Goal: Use online tool/utility: Utilize a website feature to perform a specific function

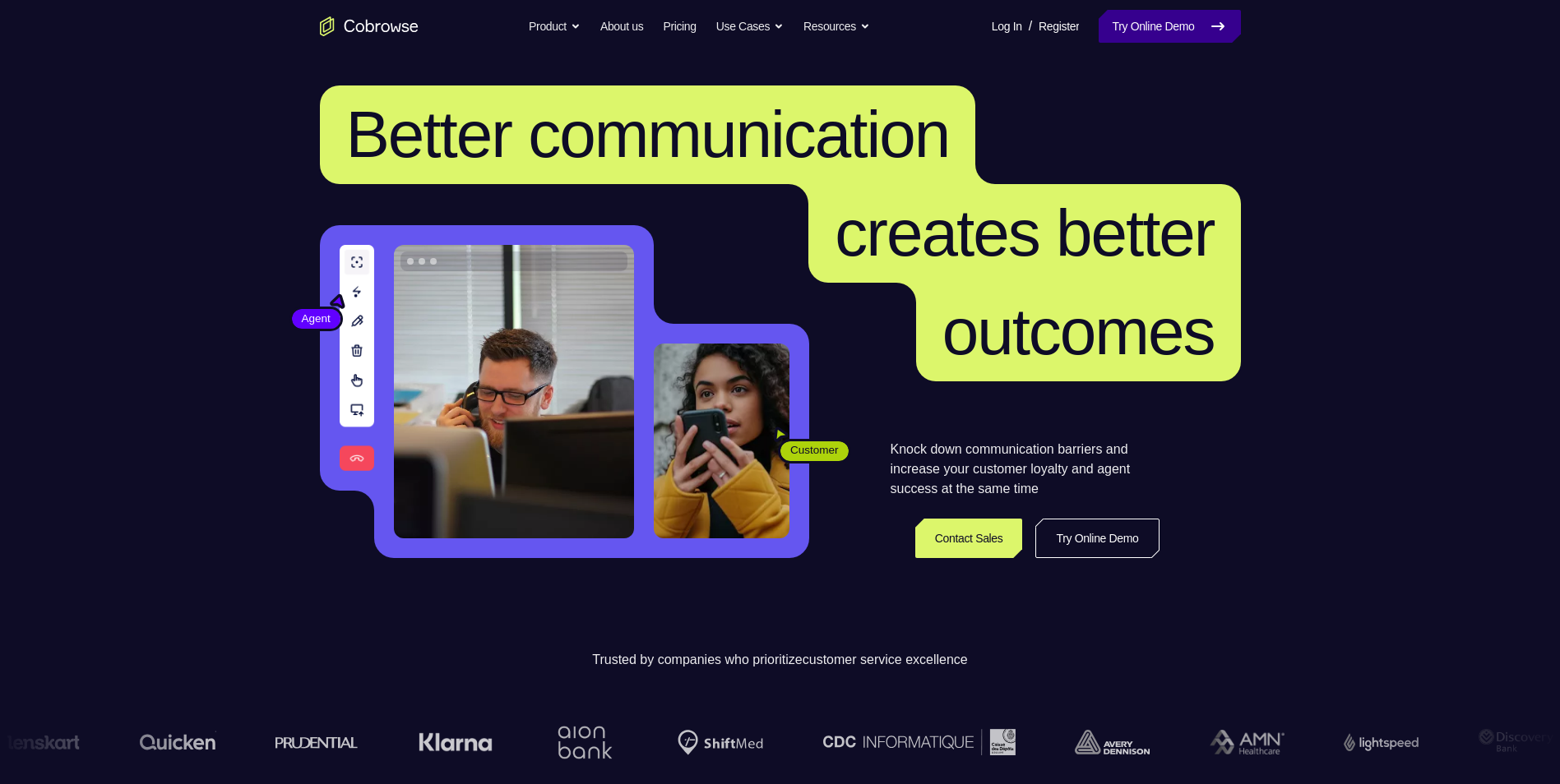
drag, startPoint x: 1179, startPoint y: 36, endPoint x: 1159, endPoint y: 34, distance: 20.1
click at [1179, 36] on link "Try Online Demo" at bounding box center [1169, 26] width 141 height 33
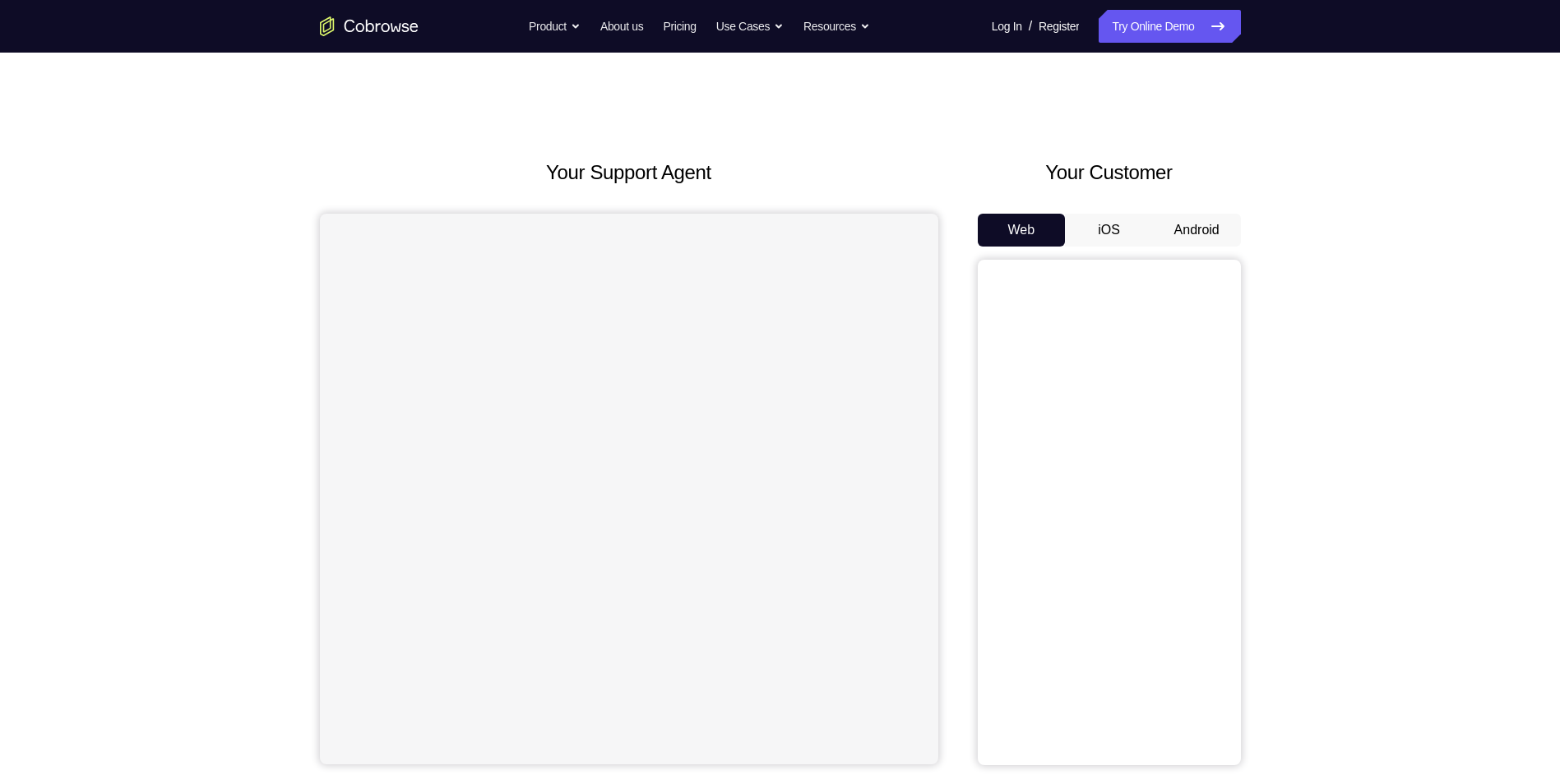
click at [1228, 224] on button "Android" at bounding box center [1197, 230] width 88 height 33
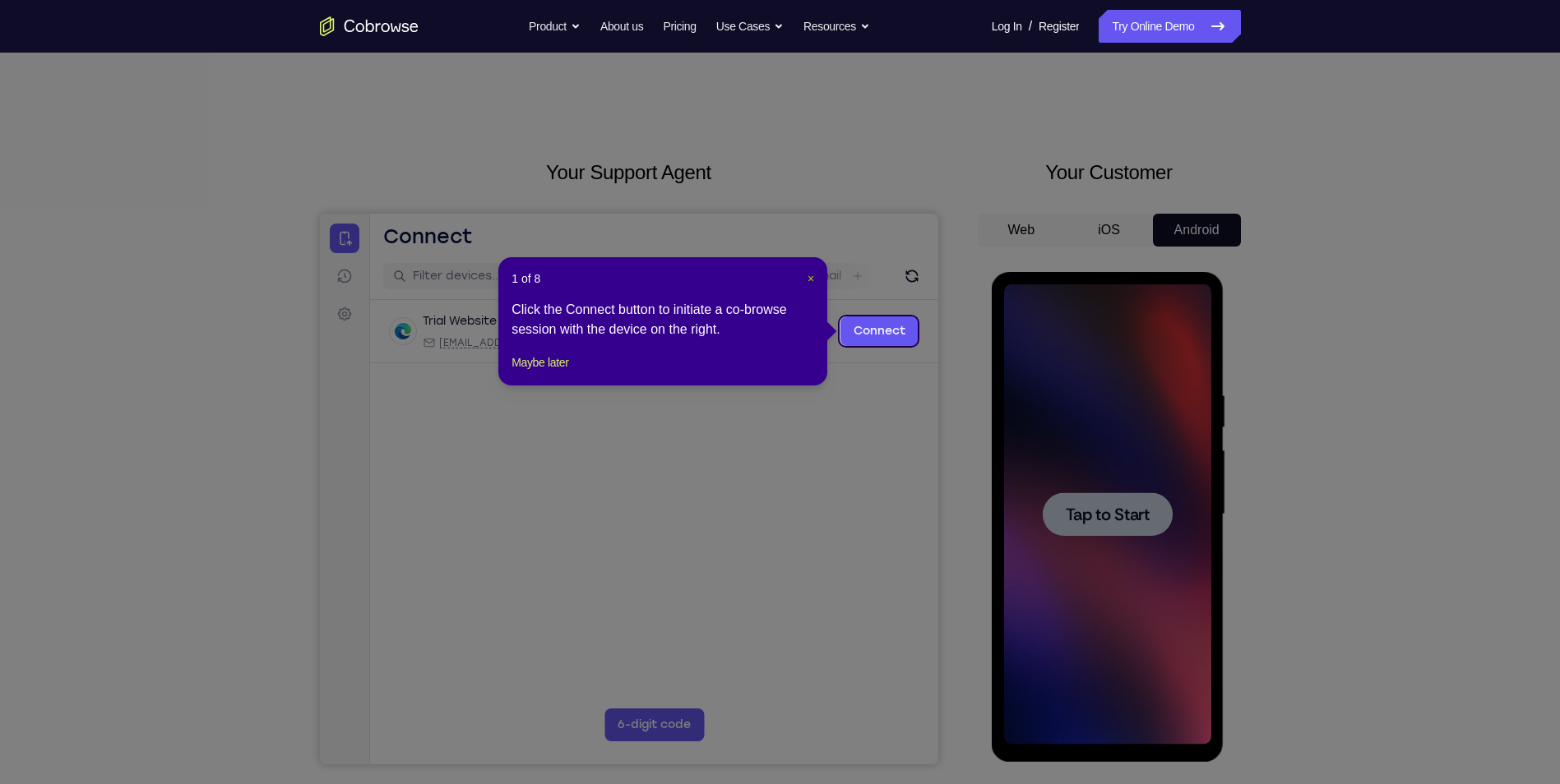
drag, startPoint x: 528, startPoint y: 187, endPoint x: 813, endPoint y: 284, distance: 301.1
click at [813, 284] on span "×" at bounding box center [811, 279] width 7 height 13
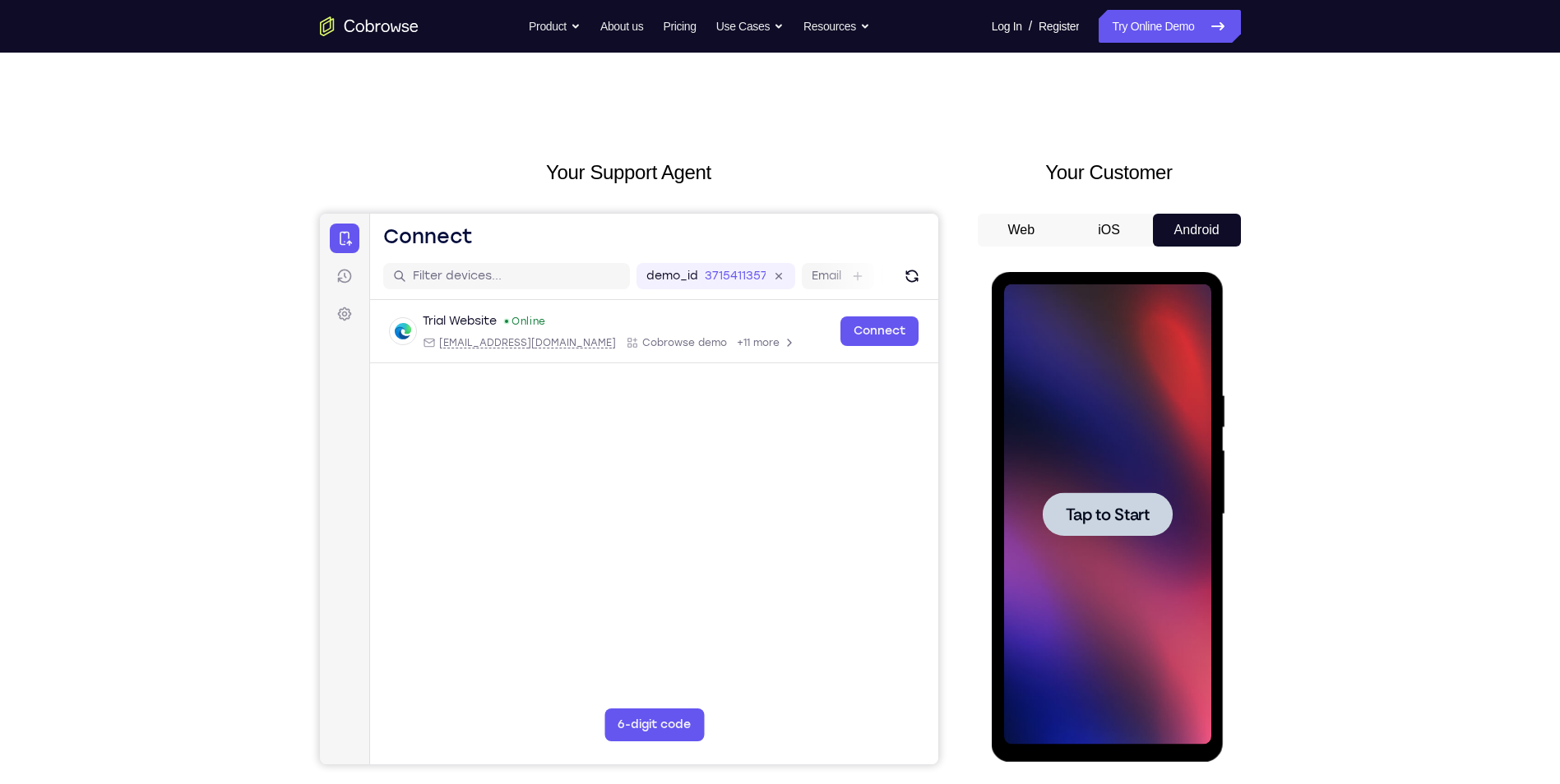
drag, startPoint x: 1072, startPoint y: 602, endPoint x: 1069, endPoint y: 574, distance: 28.2
click at [1072, 601] on div at bounding box center [1107, 515] width 207 height 460
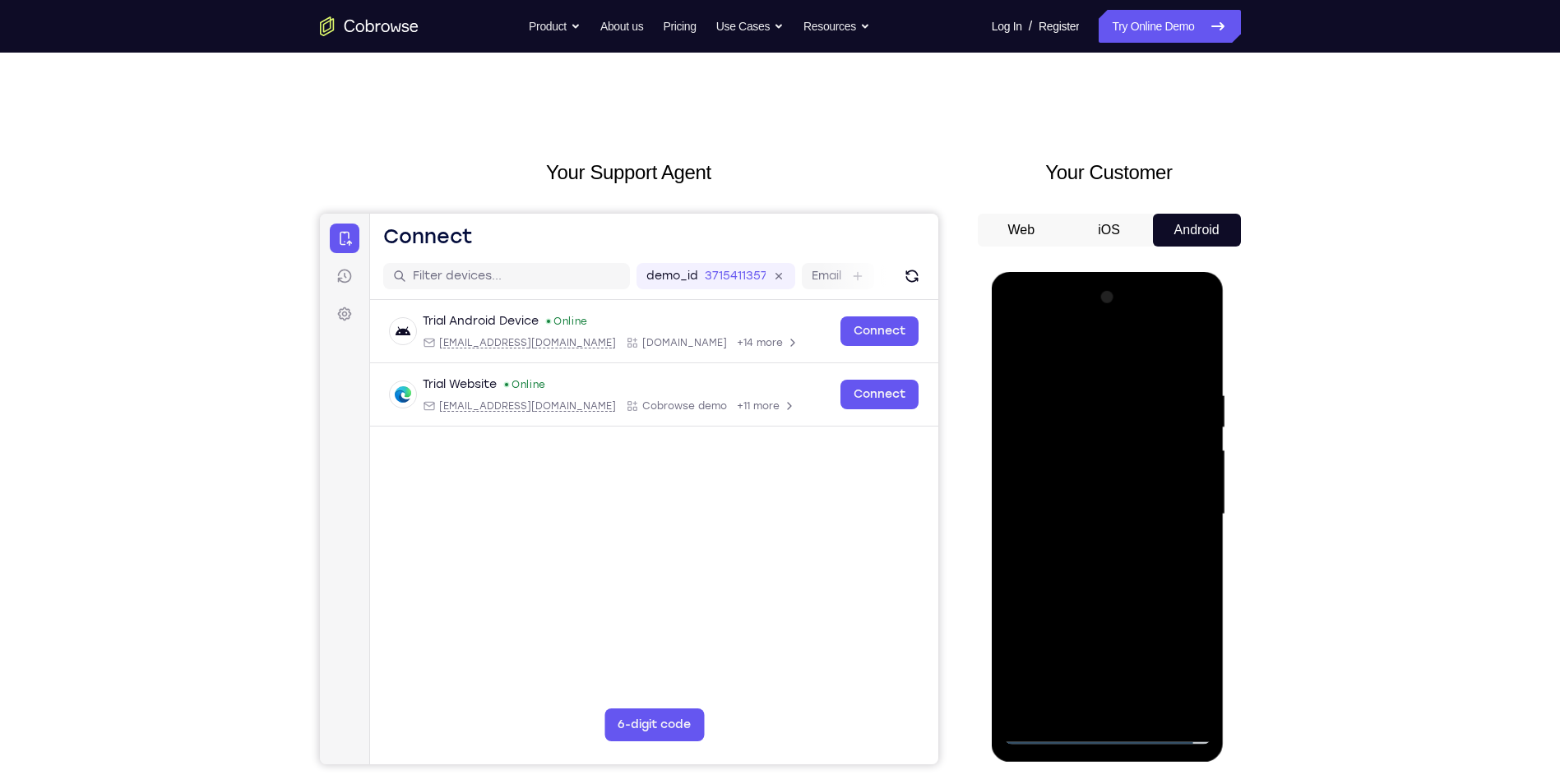
click at [1112, 725] on div at bounding box center [1107, 515] width 207 height 460
click at [1110, 727] on div at bounding box center [1107, 515] width 207 height 460
click at [1108, 730] on div at bounding box center [1107, 515] width 207 height 460
click at [1182, 657] on div at bounding box center [1107, 515] width 207 height 460
click at [1079, 359] on div at bounding box center [1107, 515] width 207 height 460
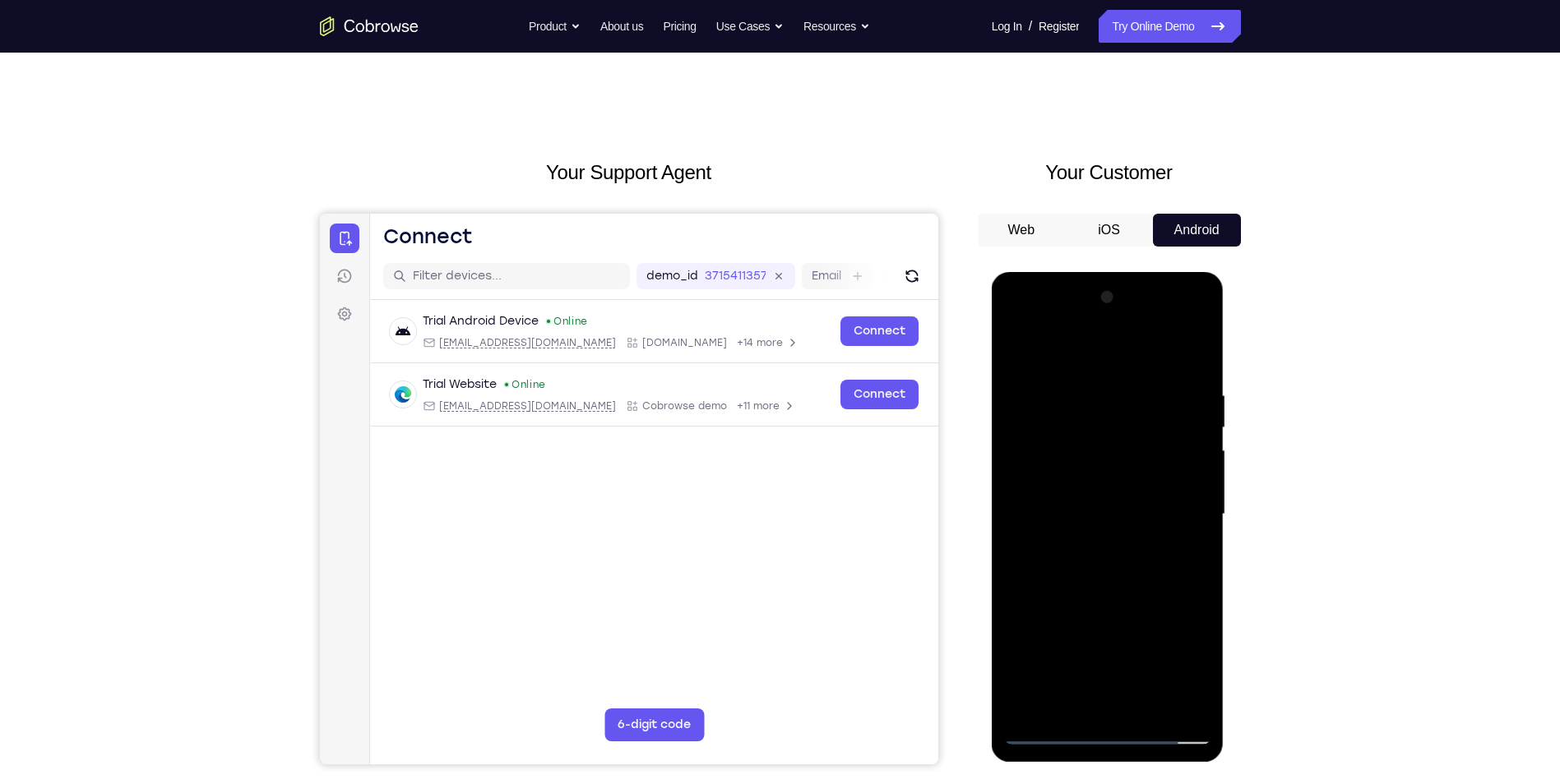
click at [1175, 501] on div at bounding box center [1107, 515] width 207 height 460
click at [1090, 543] on div at bounding box center [1107, 515] width 207 height 460
click at [1076, 474] on div at bounding box center [1107, 515] width 207 height 460
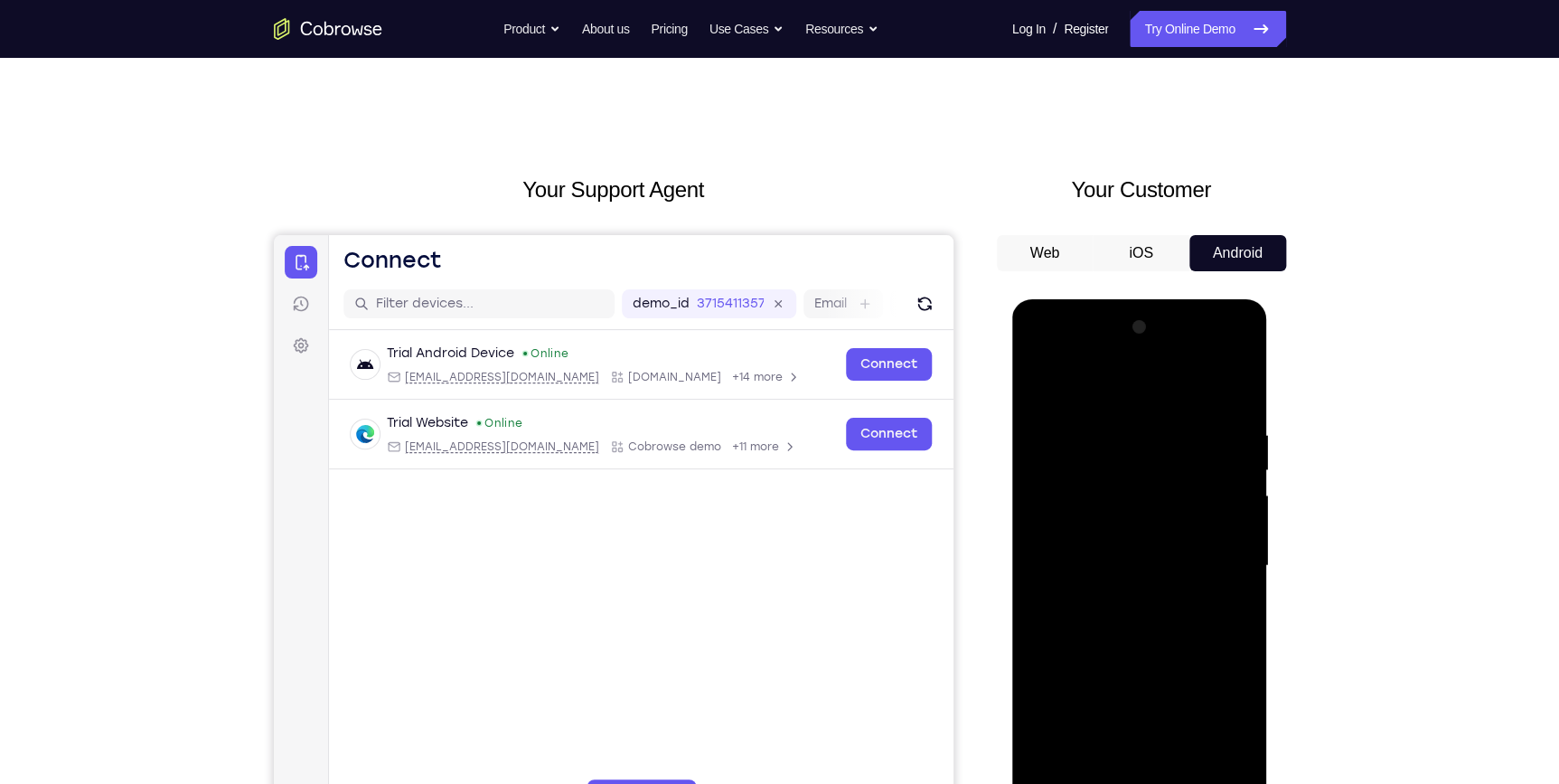
click at [1124, 543] on div at bounding box center [1140, 566] width 228 height 506
click at [1081, 552] on div at bounding box center [1140, 566] width 228 height 506
drag, startPoint x: 1055, startPoint y: 527, endPoint x: 1042, endPoint y: 416, distance: 111.8
click at [1044, 410] on div at bounding box center [1140, 566] width 228 height 506
click at [1150, 526] on div at bounding box center [1140, 566] width 228 height 506
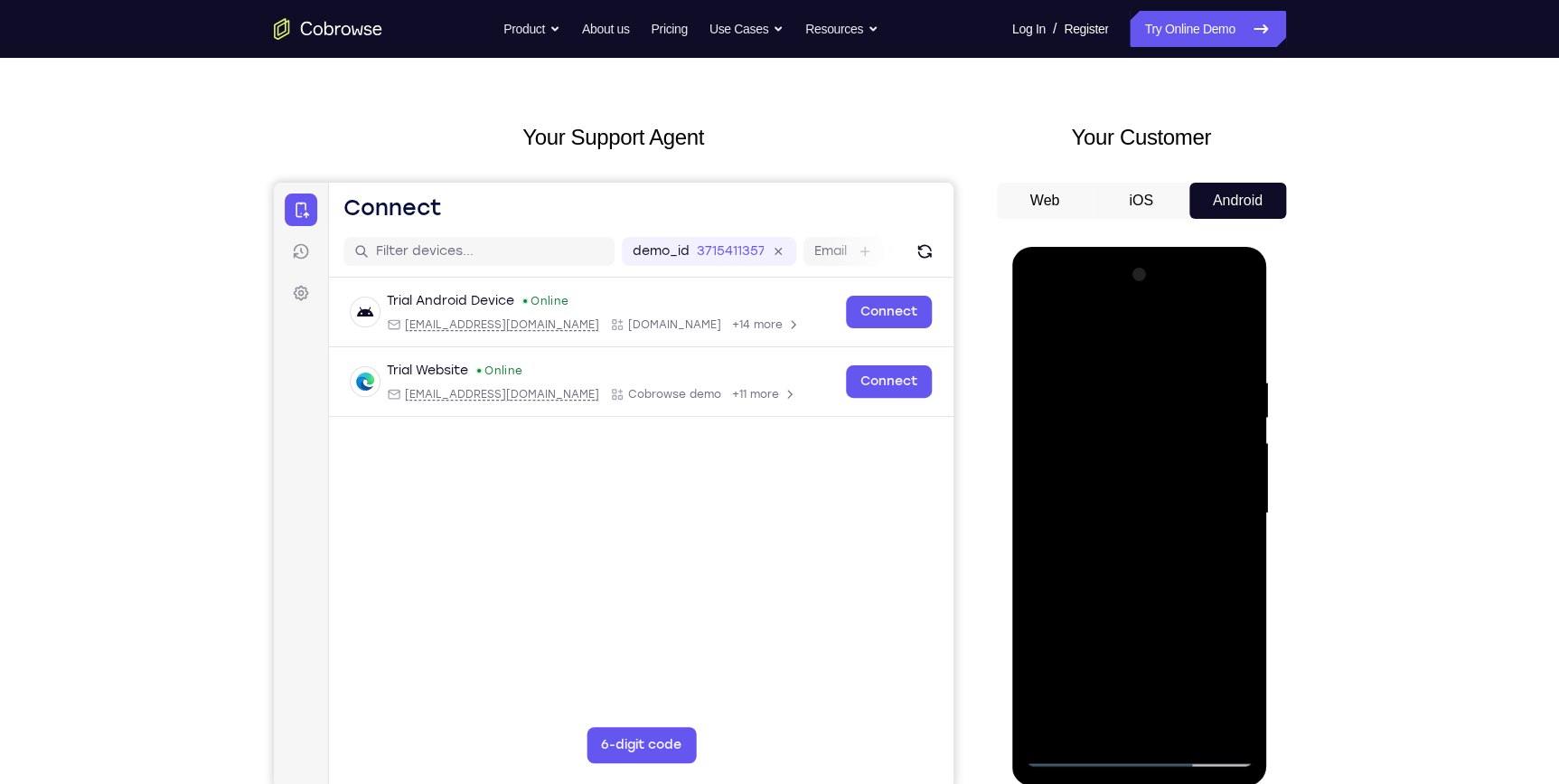
scroll to position [82, 0]
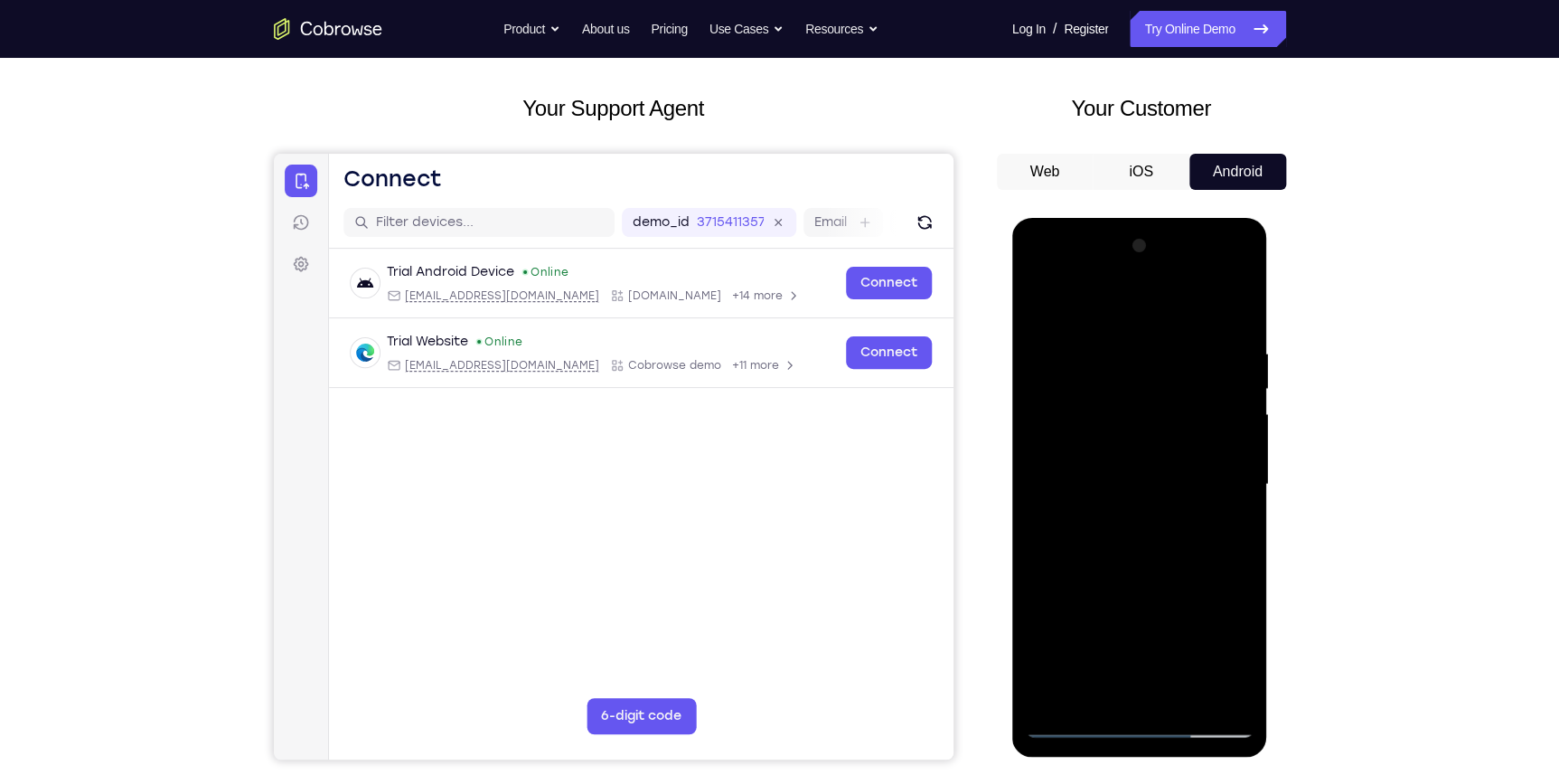
click at [1138, 442] on div at bounding box center [1140, 485] width 228 height 506
click at [1242, 299] on div at bounding box center [1140, 485] width 228 height 506
drag, startPoint x: 1135, startPoint y: 534, endPoint x: 1123, endPoint y: 399, distance: 135.5
click at [1123, 399] on div at bounding box center [1140, 485] width 228 height 506
click at [1028, 497] on div at bounding box center [1140, 485] width 228 height 506
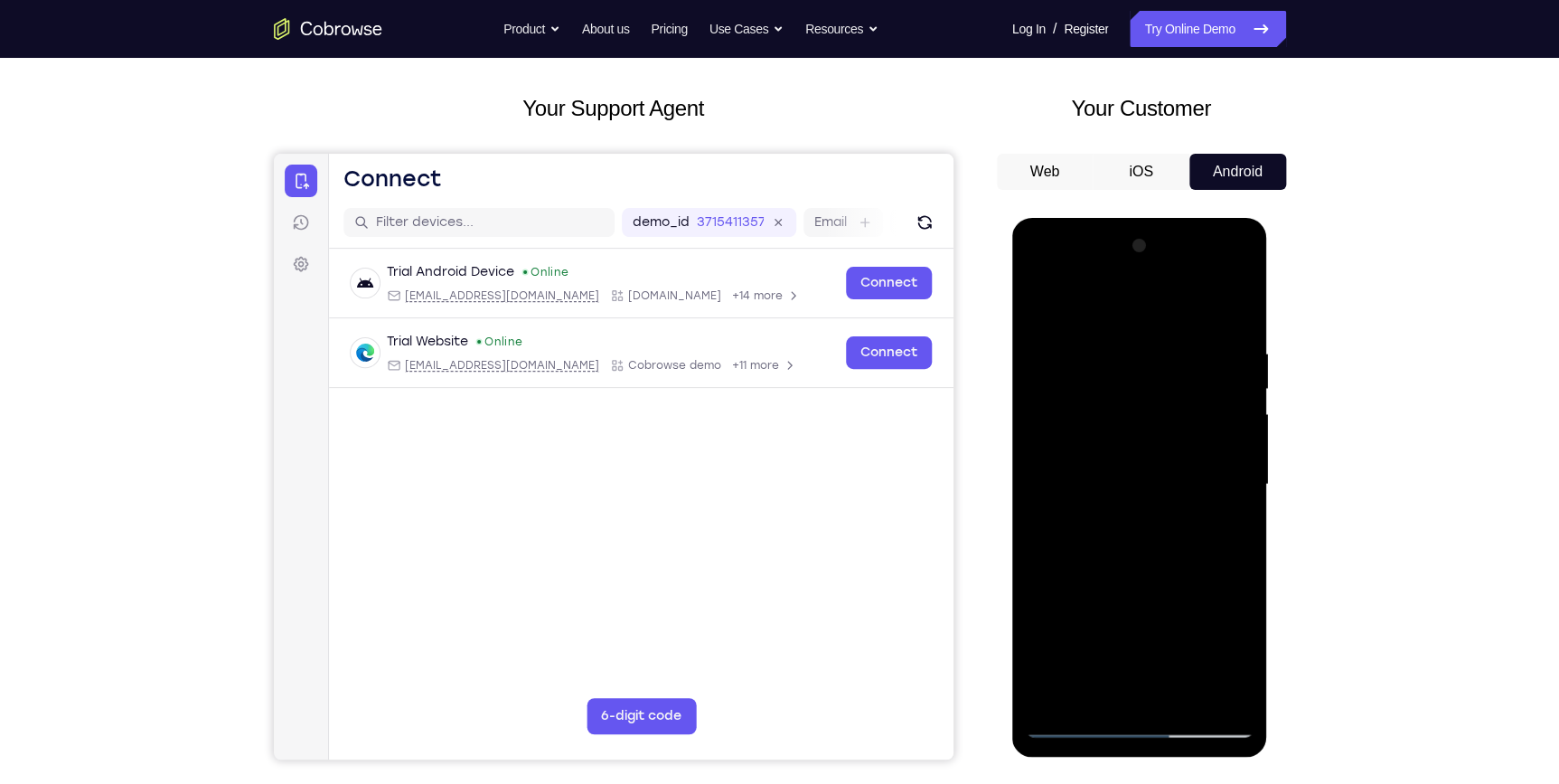
click at [1132, 658] on div at bounding box center [1140, 485] width 228 height 506
click at [1130, 656] on div at bounding box center [1140, 485] width 228 height 506
click at [1234, 301] on div at bounding box center [1140, 485] width 228 height 506
click at [1239, 295] on div at bounding box center [1140, 485] width 228 height 506
drag, startPoint x: 1153, startPoint y: 484, endPoint x: 1159, endPoint y: 676, distance: 192.1
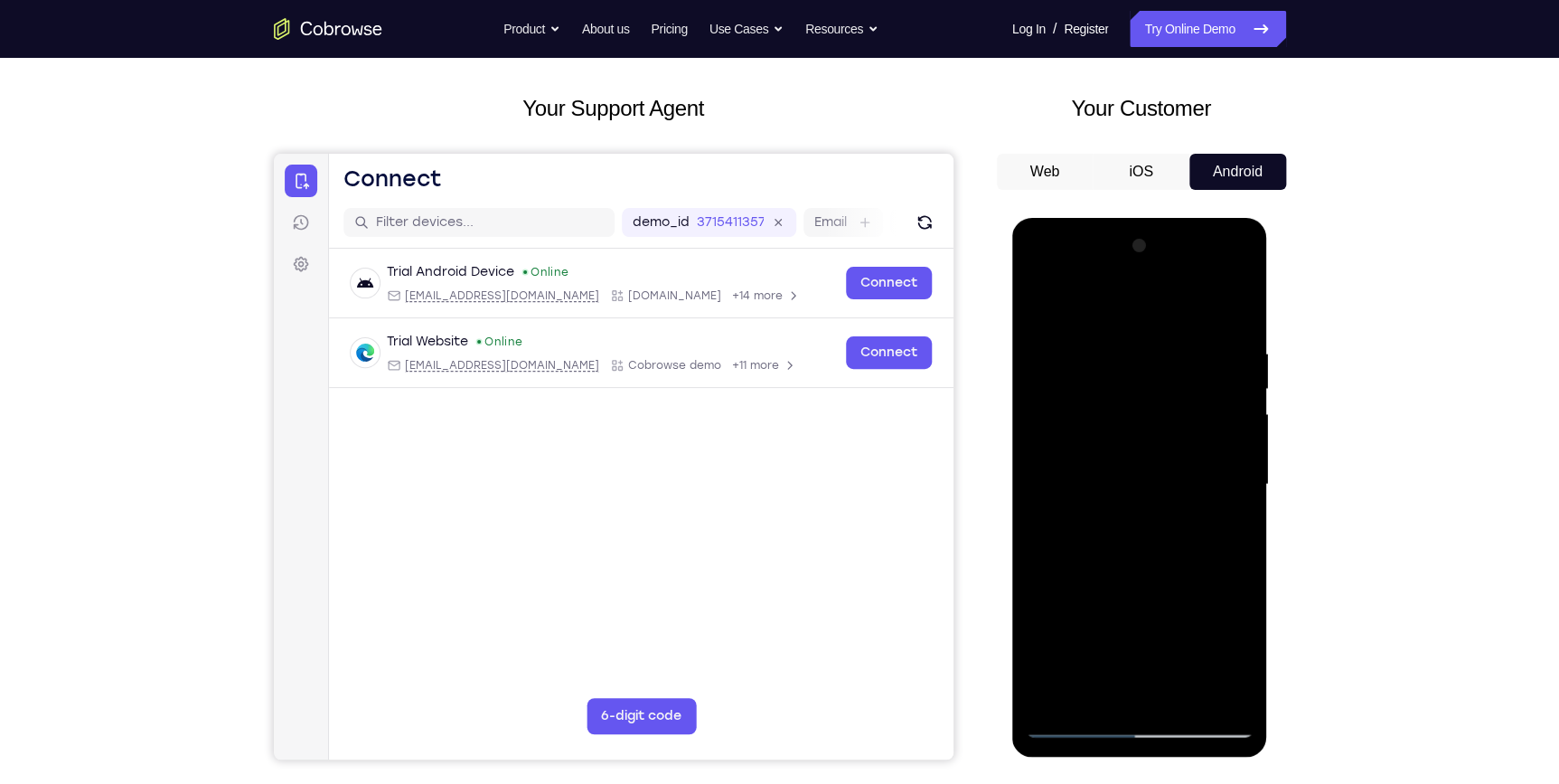
click at [1159, 676] on div at bounding box center [1140, 485] width 228 height 506
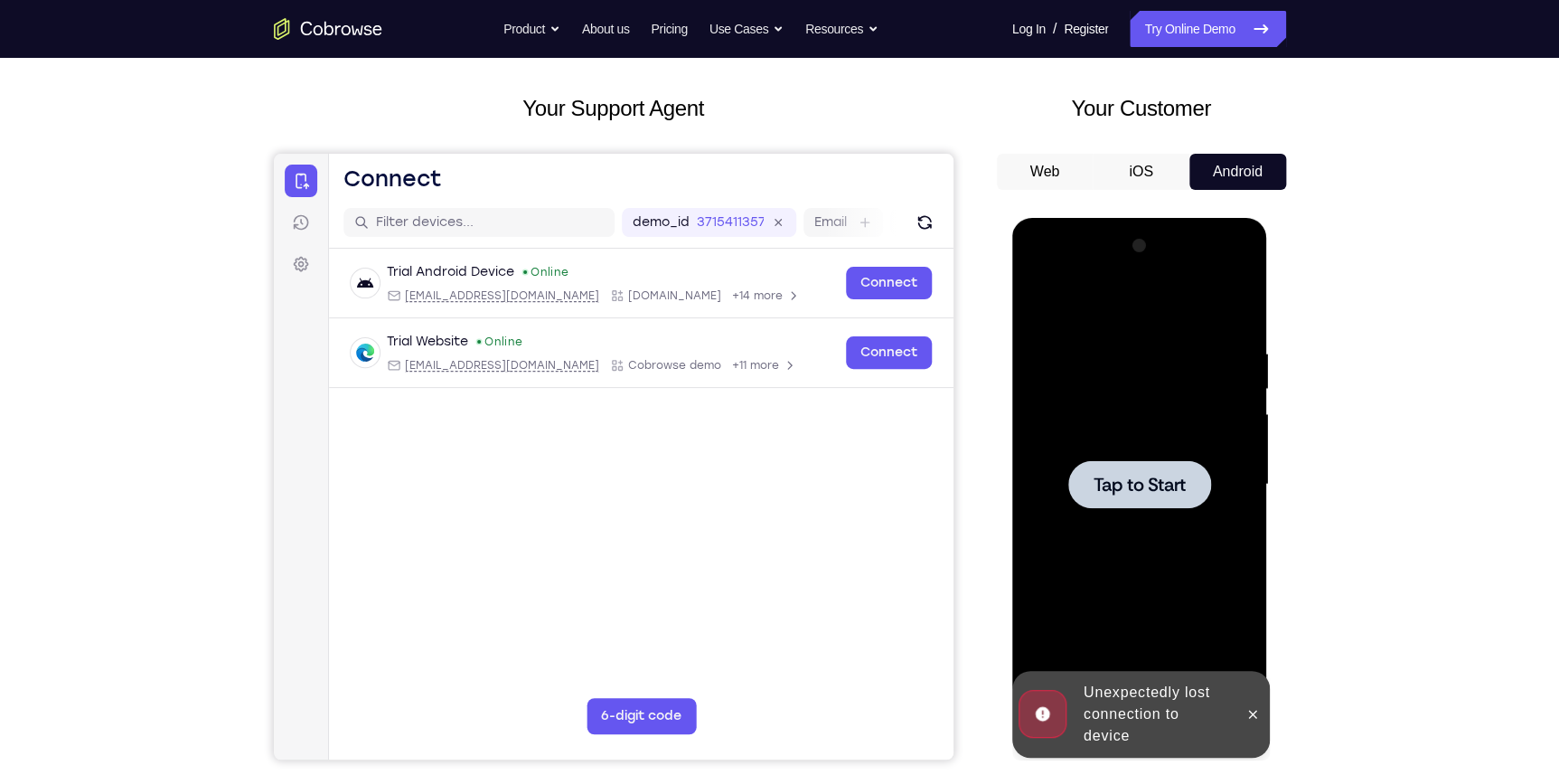
drag, startPoint x: 1104, startPoint y: 533, endPoint x: 1195, endPoint y: 645, distance: 144.3
click at [1110, 538] on div at bounding box center [1140, 485] width 228 height 506
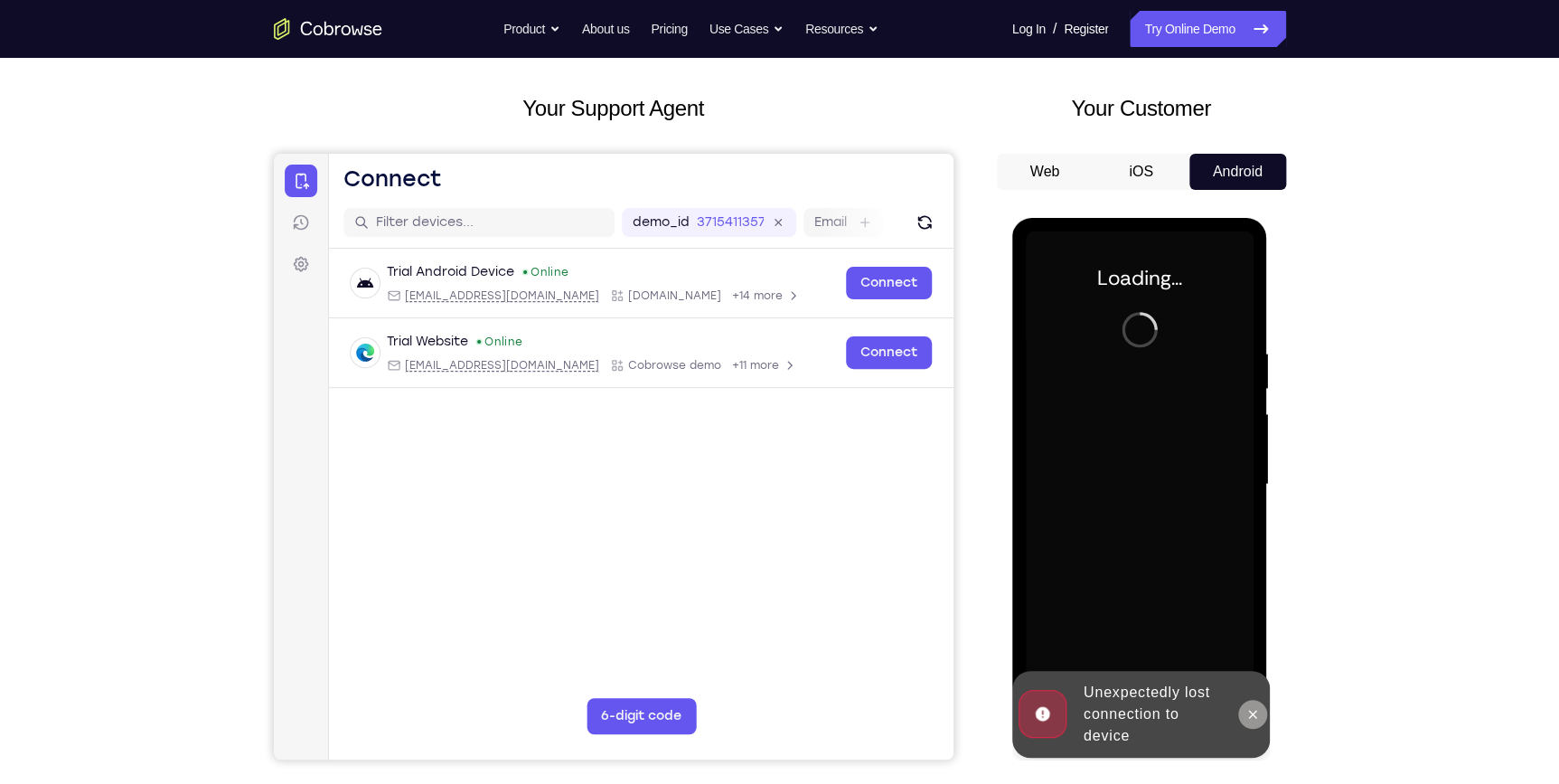
click at [1244, 716] on button at bounding box center [1253, 714] width 29 height 29
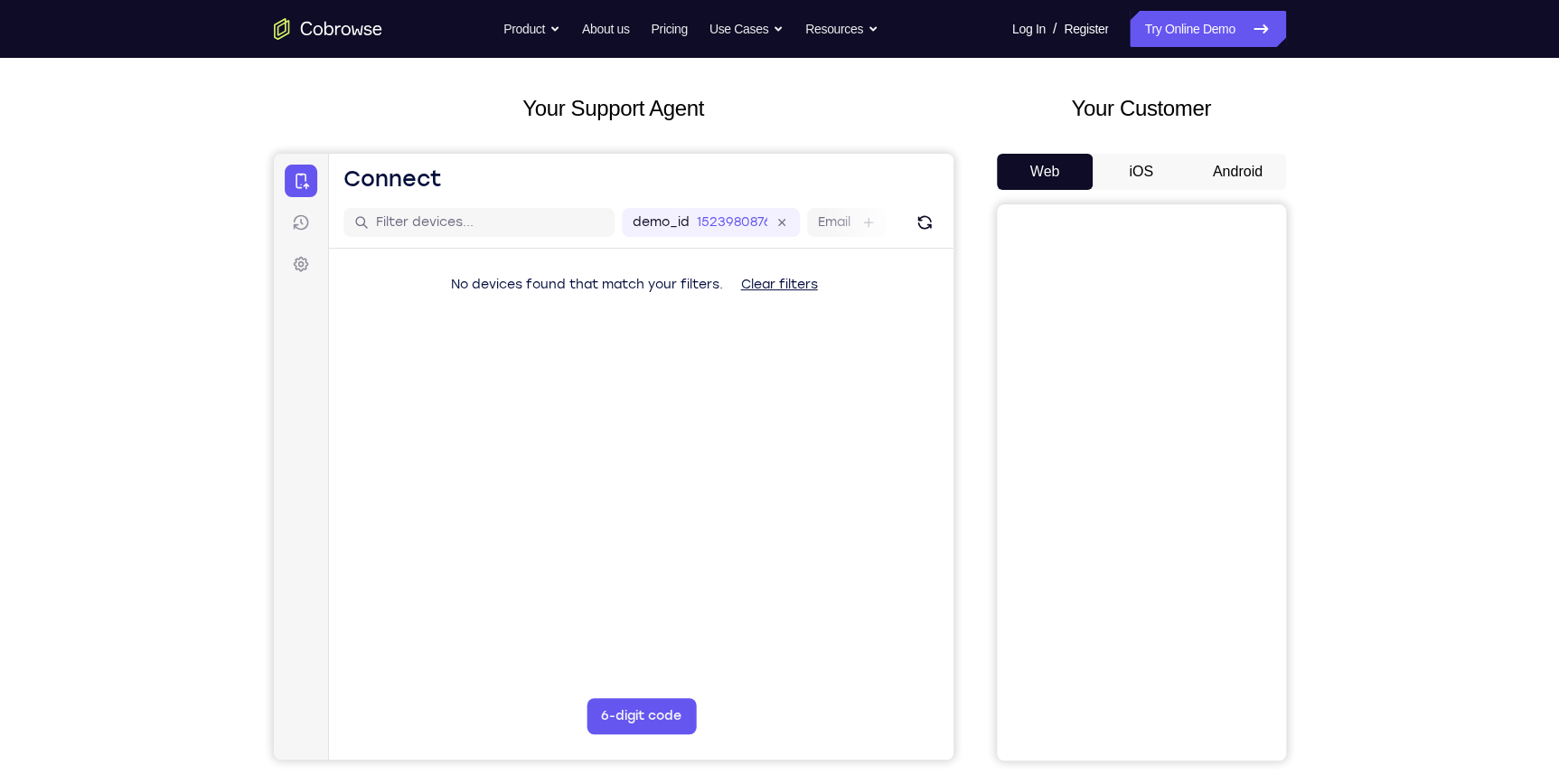
click at [1239, 175] on button "Android" at bounding box center [1238, 172] width 97 height 36
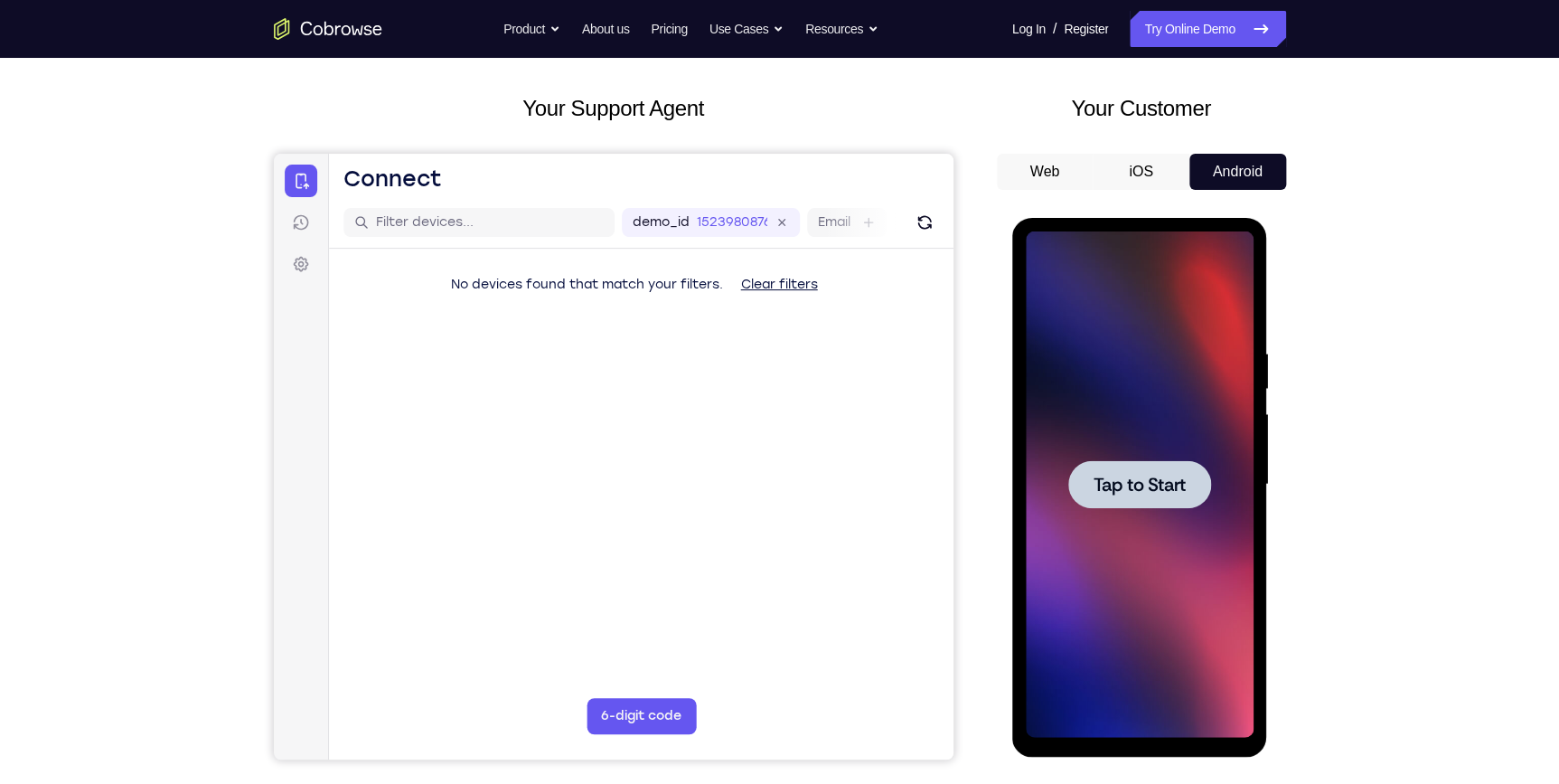
click at [1141, 506] on div at bounding box center [1139, 484] width 142 height 48
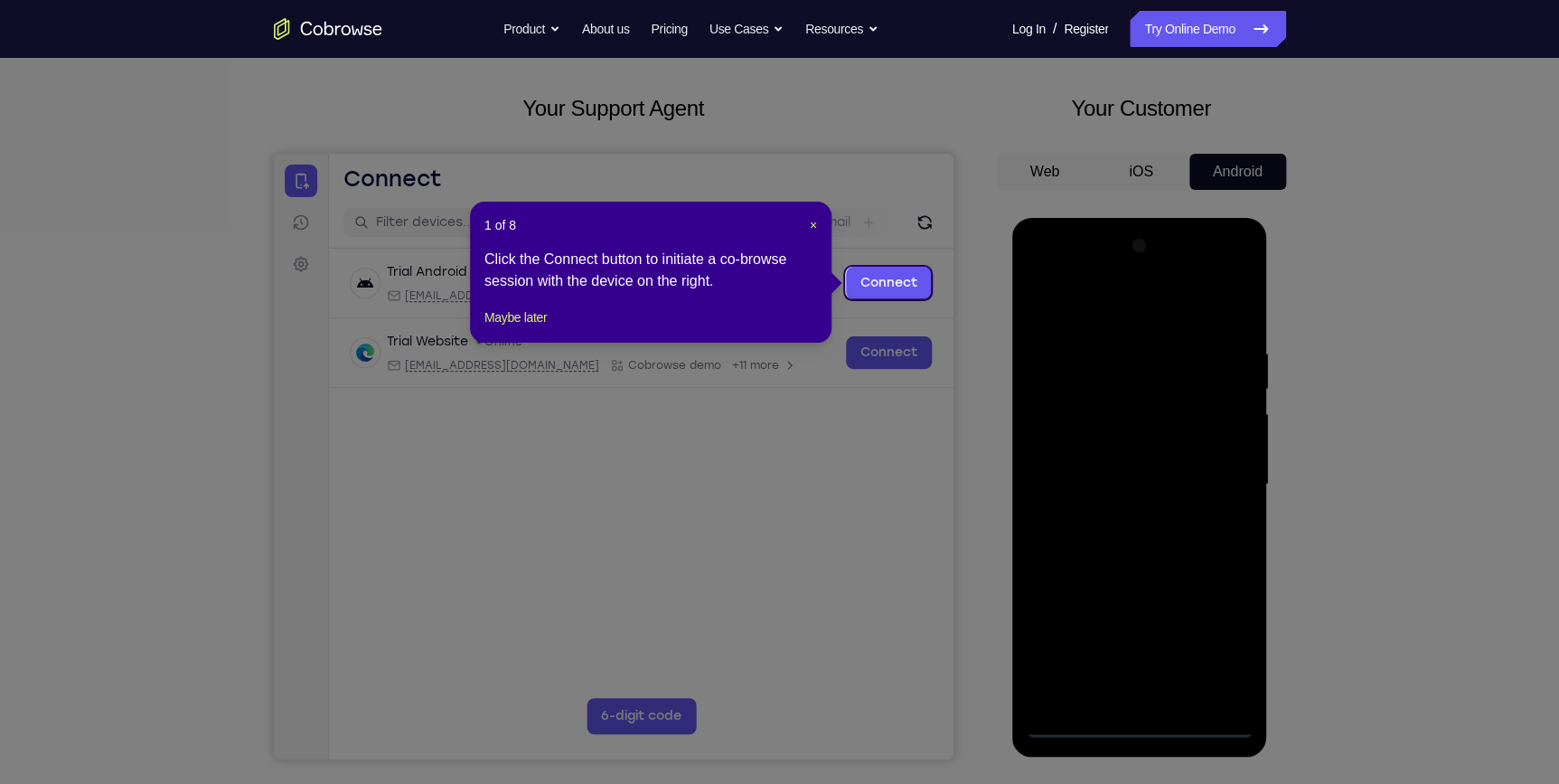
click at [808, 227] on header "1 of 8 ×" at bounding box center [651, 225] width 333 height 18
click at [813, 225] on span "×" at bounding box center [814, 225] width 7 height 15
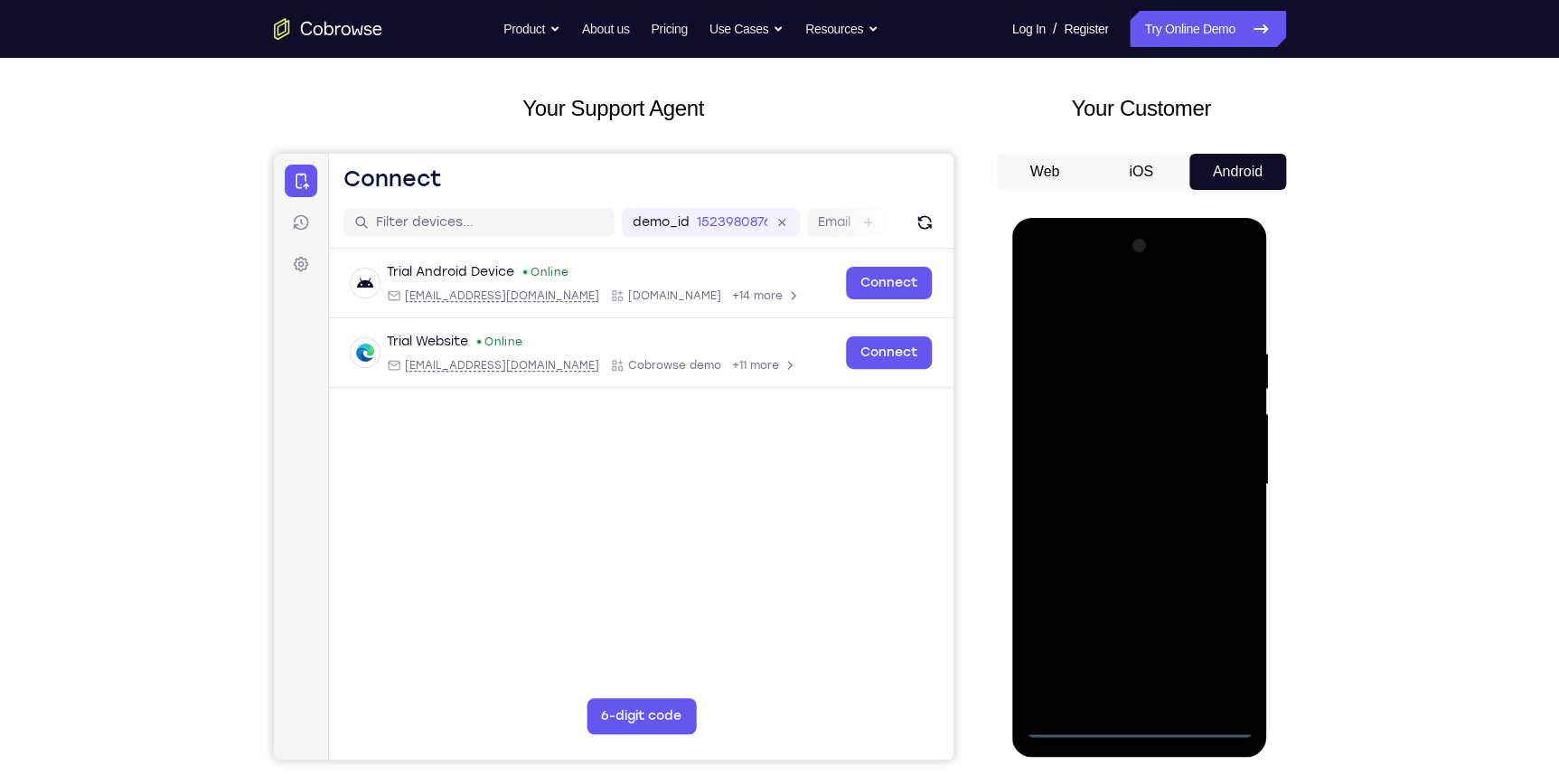
click at [1136, 725] on div at bounding box center [1140, 485] width 228 height 506
click at [1219, 644] on div at bounding box center [1140, 485] width 228 height 506
click at [1080, 309] on div at bounding box center [1140, 485] width 228 height 506
click at [1222, 466] on div at bounding box center [1140, 485] width 228 height 506
click at [1118, 520] on div at bounding box center [1140, 485] width 228 height 506
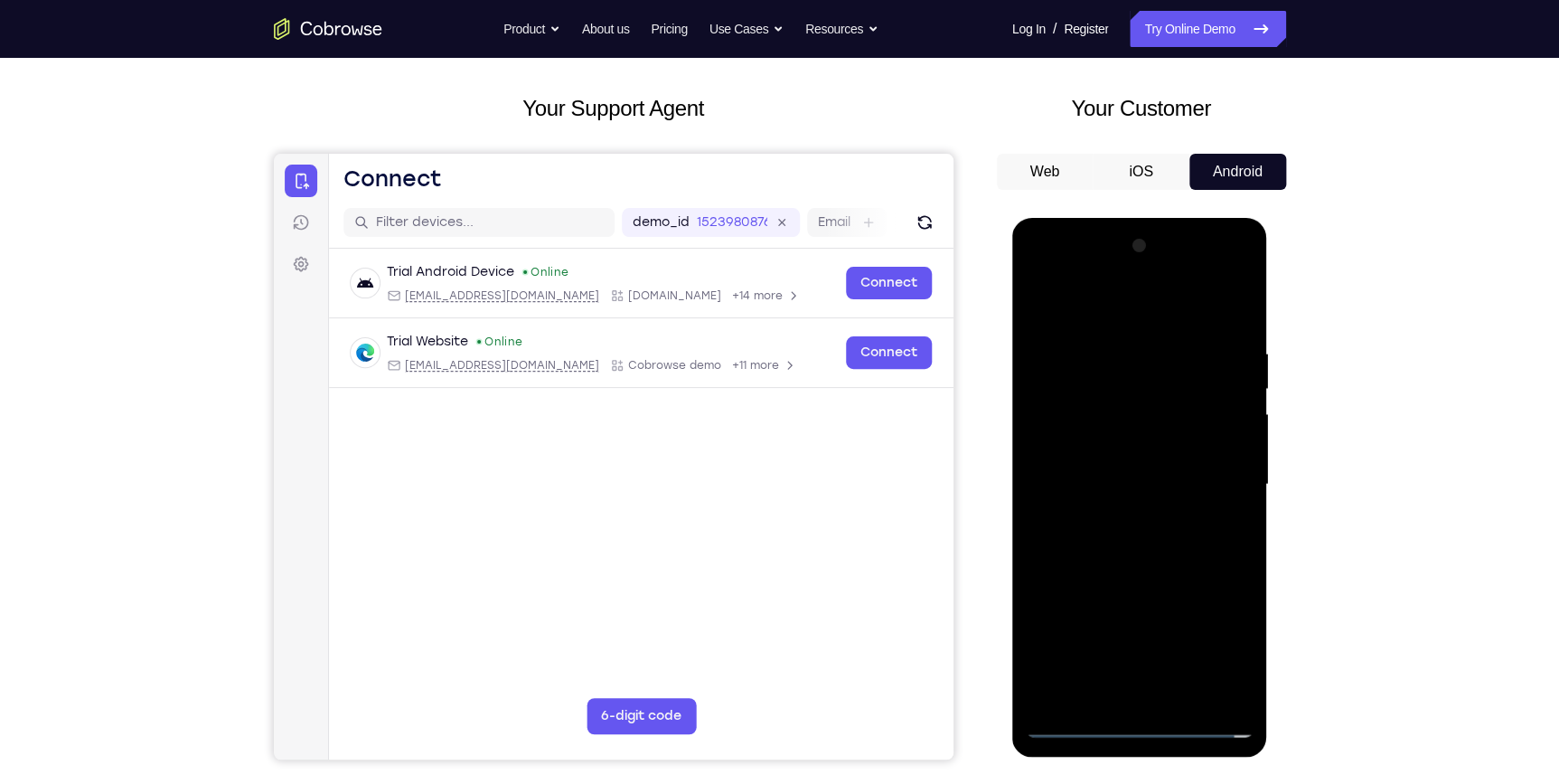
click at [1131, 461] on div at bounding box center [1140, 485] width 228 height 506
click at [1103, 443] on div at bounding box center [1140, 485] width 228 height 506
click at [1123, 475] on div at bounding box center [1140, 485] width 228 height 506
click at [1123, 573] on div at bounding box center [1140, 485] width 228 height 506
drag, startPoint x: 1117, startPoint y: 320, endPoint x: 1152, endPoint y: 243, distance: 84.6
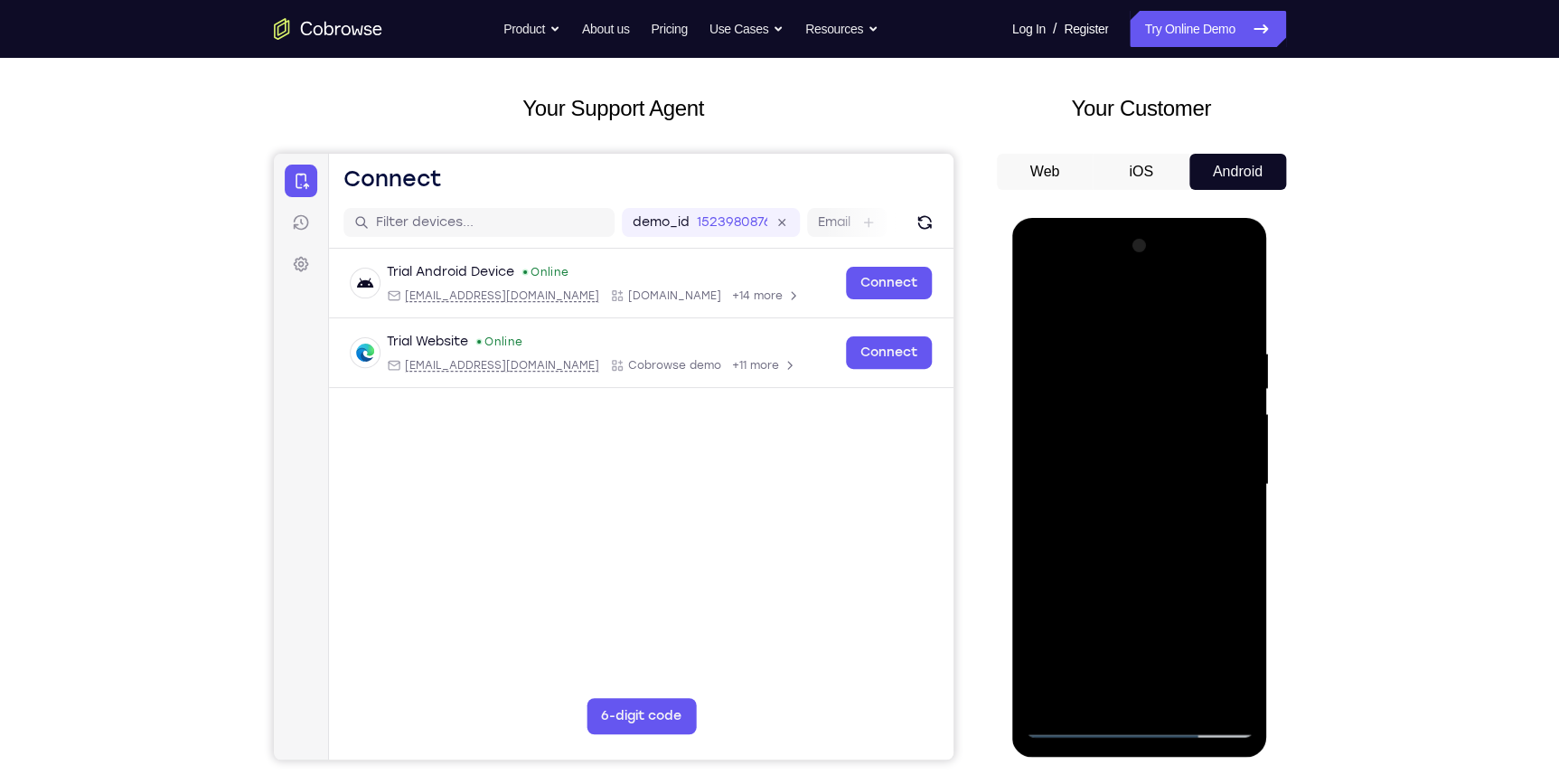
click at [1148, 244] on div at bounding box center [1140, 485] width 228 height 506
click at [1240, 302] on div at bounding box center [1140, 485] width 228 height 506
click at [1077, 345] on div at bounding box center [1140, 485] width 228 height 506
click at [1052, 696] on div at bounding box center [1140, 485] width 228 height 506
drag, startPoint x: 1176, startPoint y: 488, endPoint x: 1172, endPoint y: 418, distance: 70.1
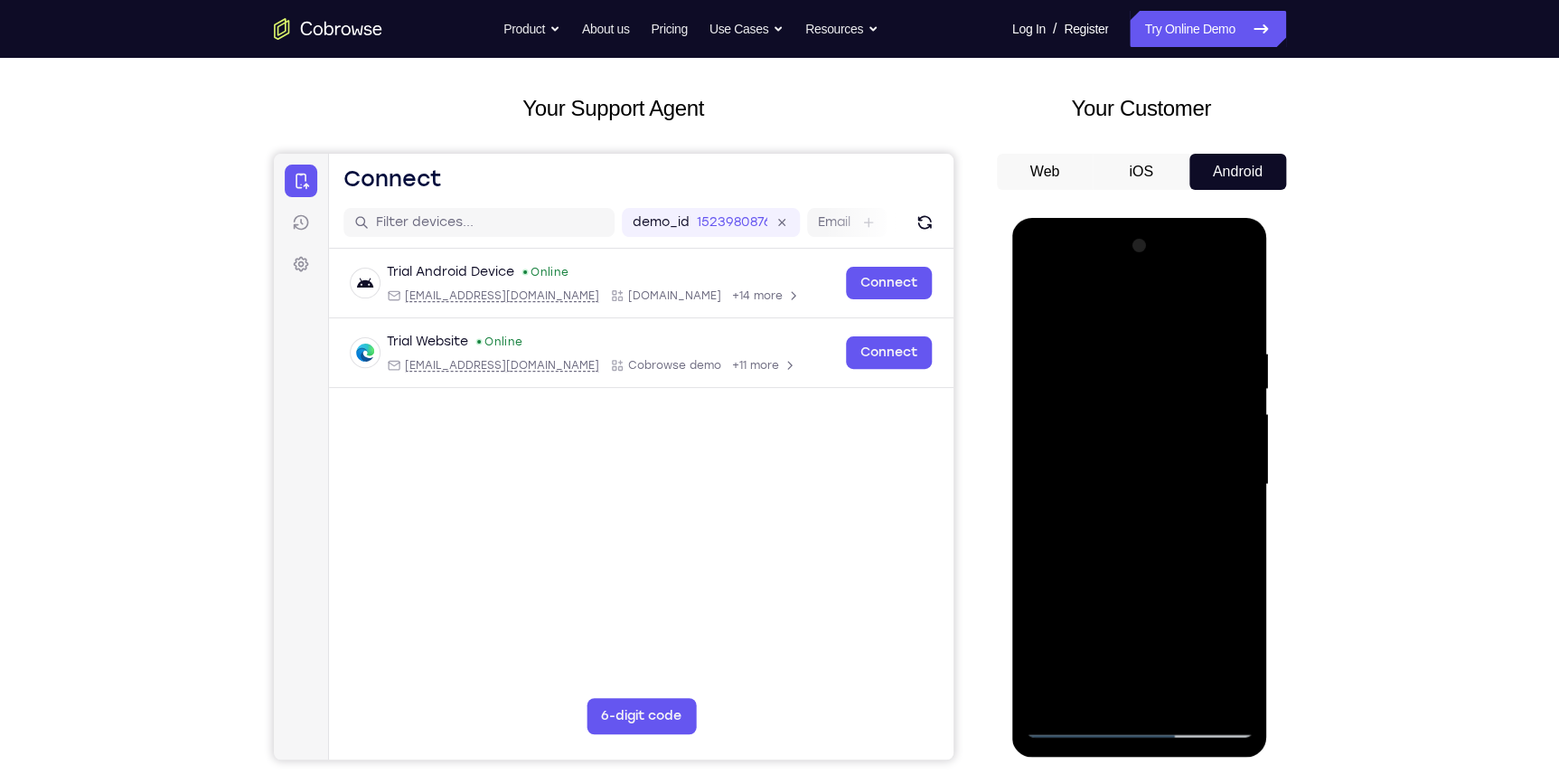
click at [1172, 418] on div at bounding box center [1140, 485] width 228 height 506
click at [1240, 597] on div at bounding box center [1140, 485] width 228 height 506
click at [1237, 603] on div at bounding box center [1140, 485] width 228 height 506
click at [1240, 431] on div at bounding box center [1140, 485] width 228 height 506
click at [1240, 436] on div at bounding box center [1140, 485] width 228 height 506
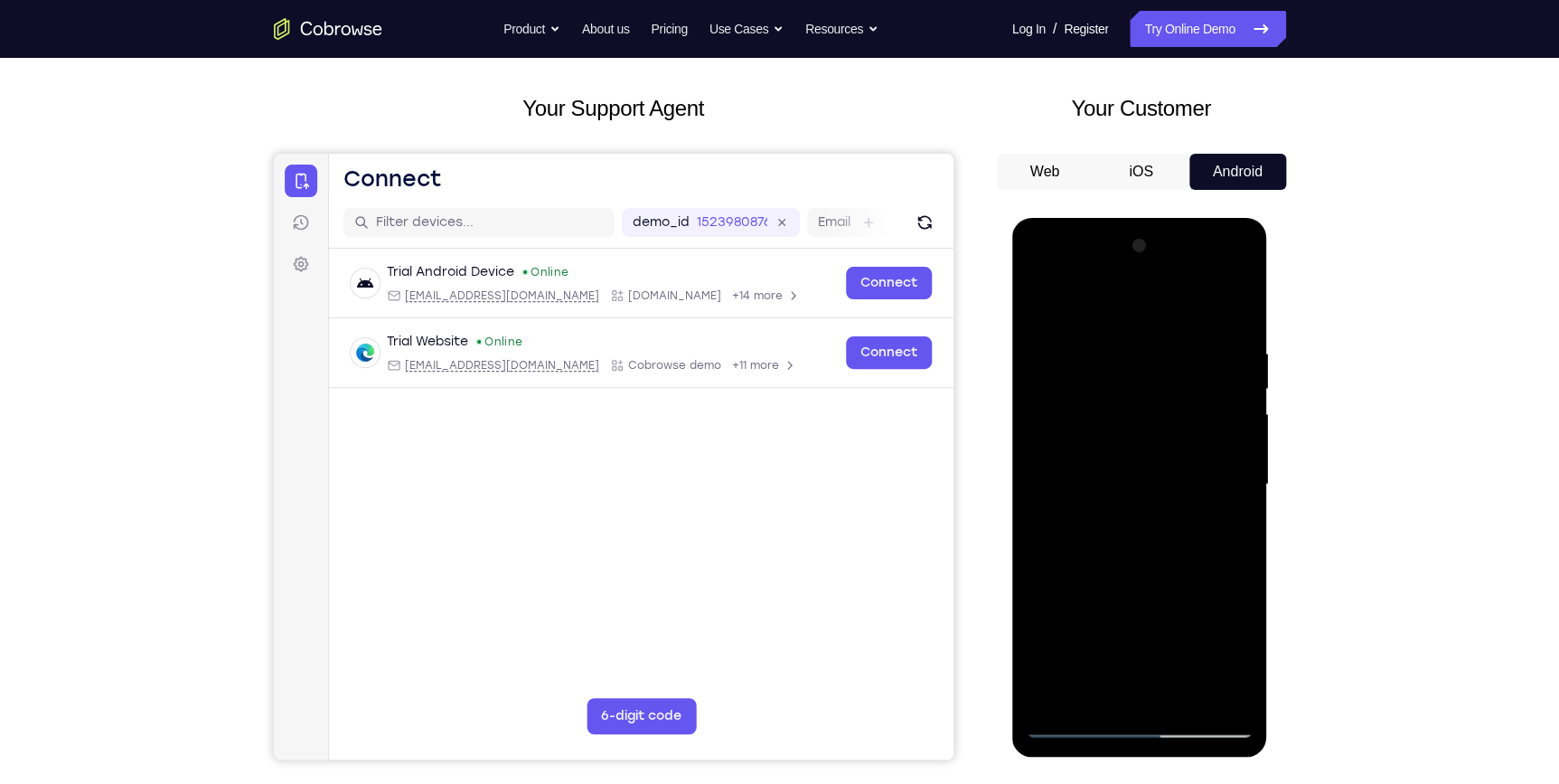
click at [1240, 436] on div at bounding box center [1140, 485] width 228 height 506
click at [1240, 437] on div at bounding box center [1140, 485] width 228 height 506
click at [1186, 695] on div at bounding box center [1140, 485] width 228 height 506
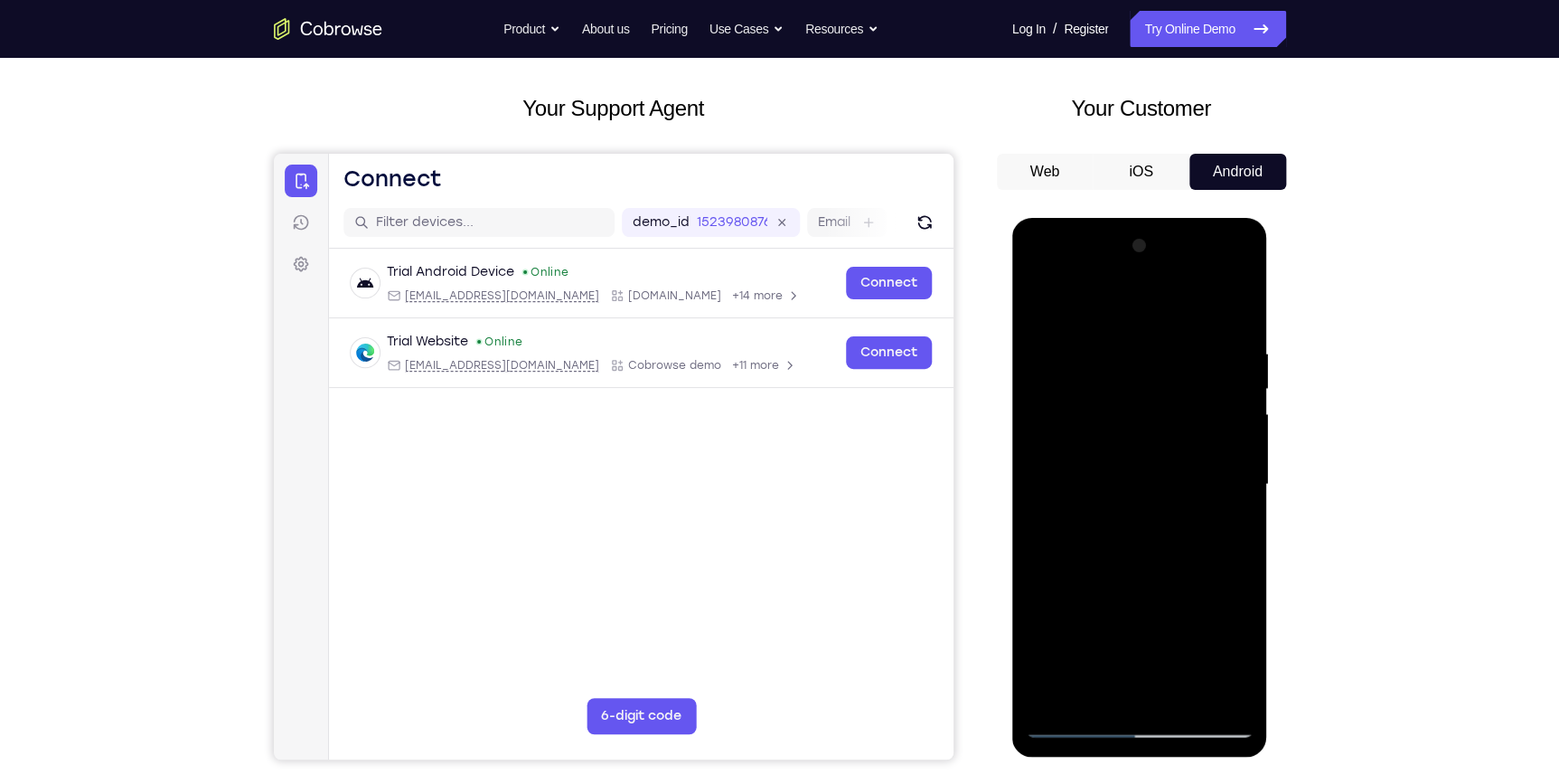
click at [1184, 693] on div at bounding box center [1140, 485] width 228 height 506
click at [1134, 578] on div at bounding box center [1140, 485] width 228 height 506
click at [1154, 567] on div at bounding box center [1140, 485] width 228 height 506
click at [1226, 524] on div at bounding box center [1140, 485] width 228 height 506
click at [1046, 306] on div at bounding box center [1140, 485] width 228 height 506
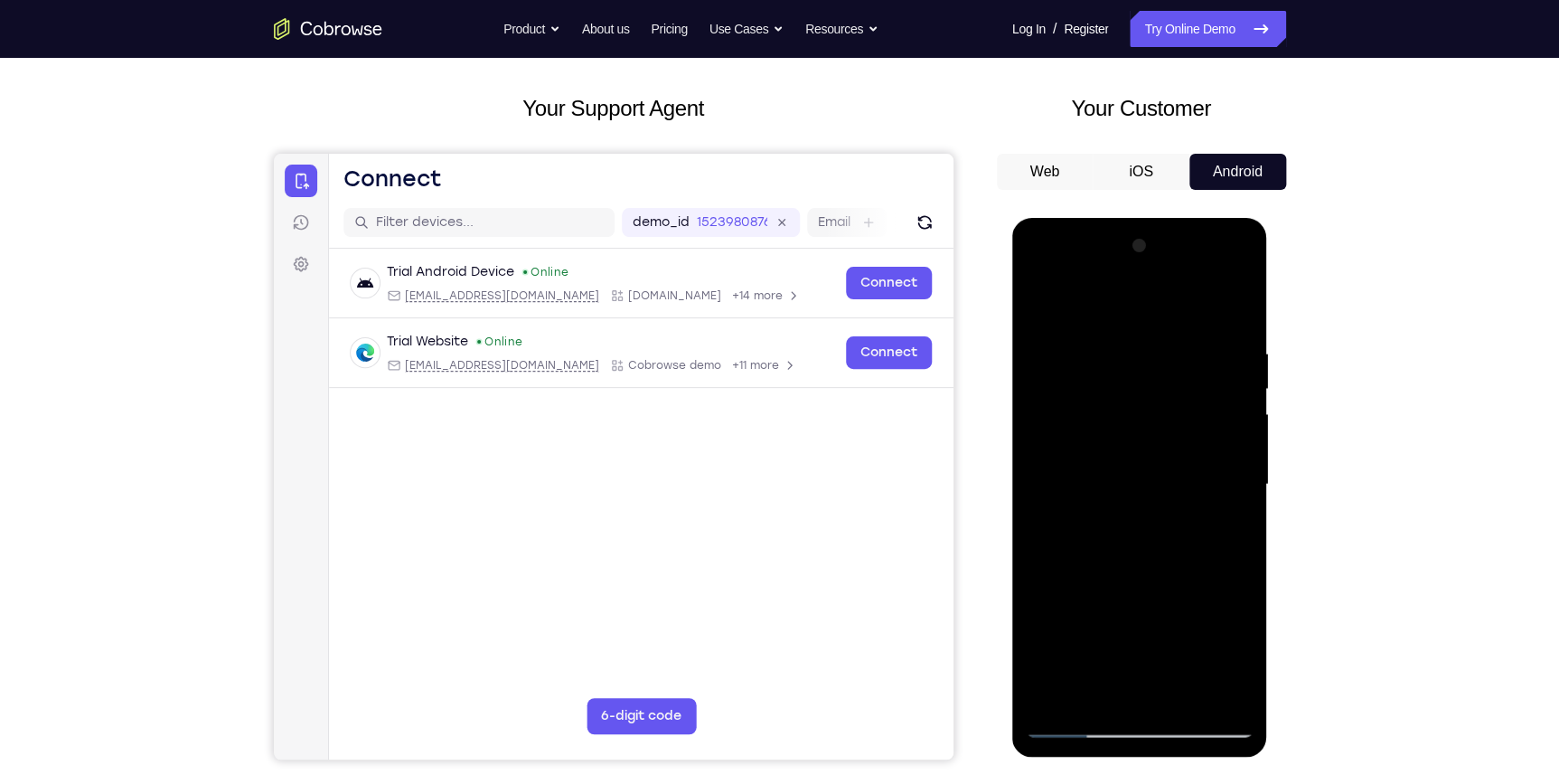
click at [1165, 526] on div at bounding box center [1140, 485] width 228 height 506
click at [1043, 299] on div at bounding box center [1140, 485] width 228 height 506
drag, startPoint x: 1180, startPoint y: 629, endPoint x: 1176, endPoint y: 461, distance: 168.0
click at [1176, 461] on div at bounding box center [1140, 485] width 228 height 506
drag, startPoint x: 1162, startPoint y: 592, endPoint x: 1161, endPoint y: 524, distance: 68.0
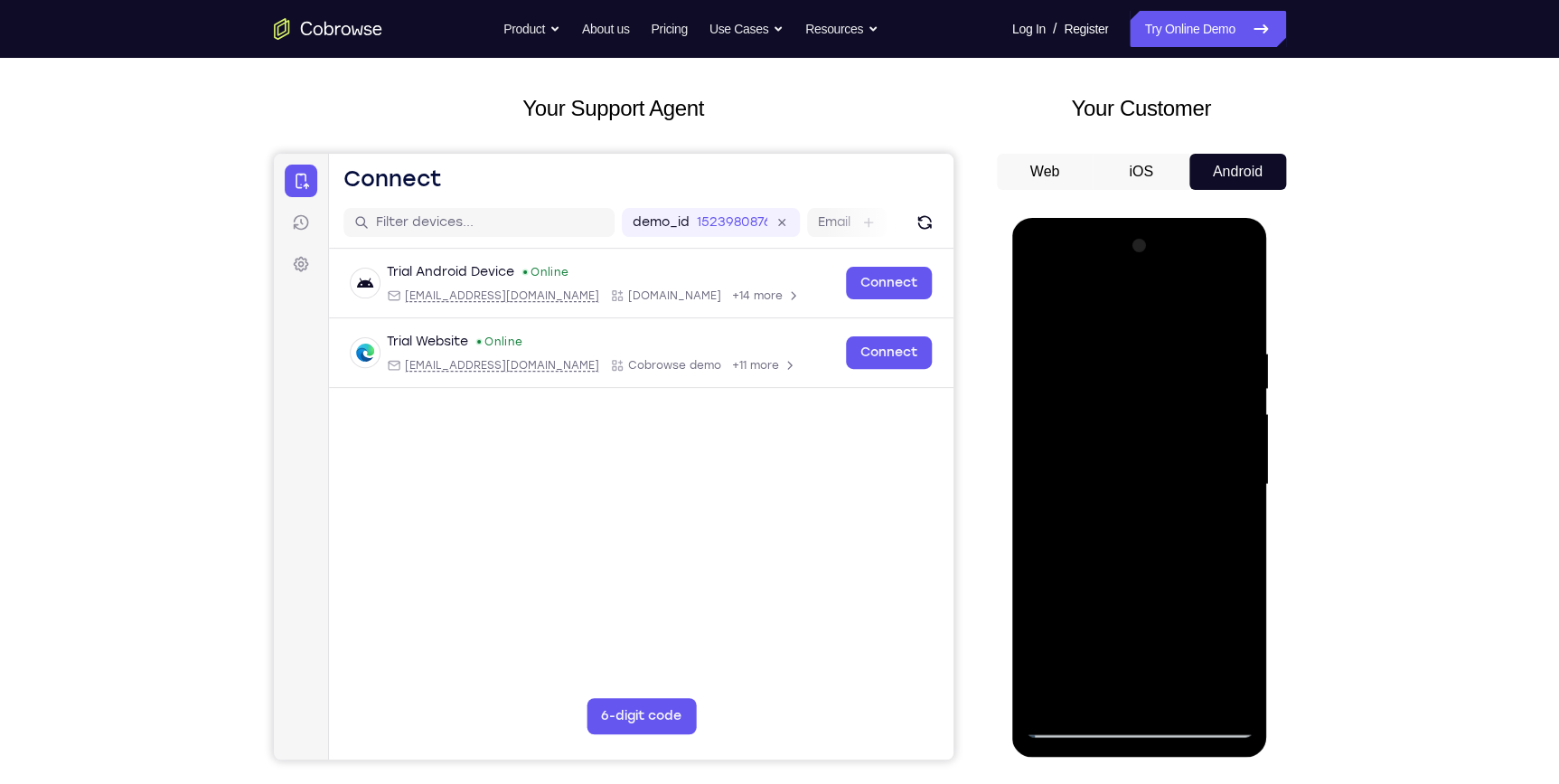
click at [1161, 524] on div at bounding box center [1140, 485] width 228 height 506
click at [1133, 323] on div at bounding box center [1140, 485] width 228 height 506
click at [1068, 318] on div at bounding box center [1140, 485] width 228 height 506
drag, startPoint x: 1120, startPoint y: 542, endPoint x: 1163, endPoint y: 403, distance: 145.5
click at [1163, 403] on div at bounding box center [1140, 485] width 228 height 506
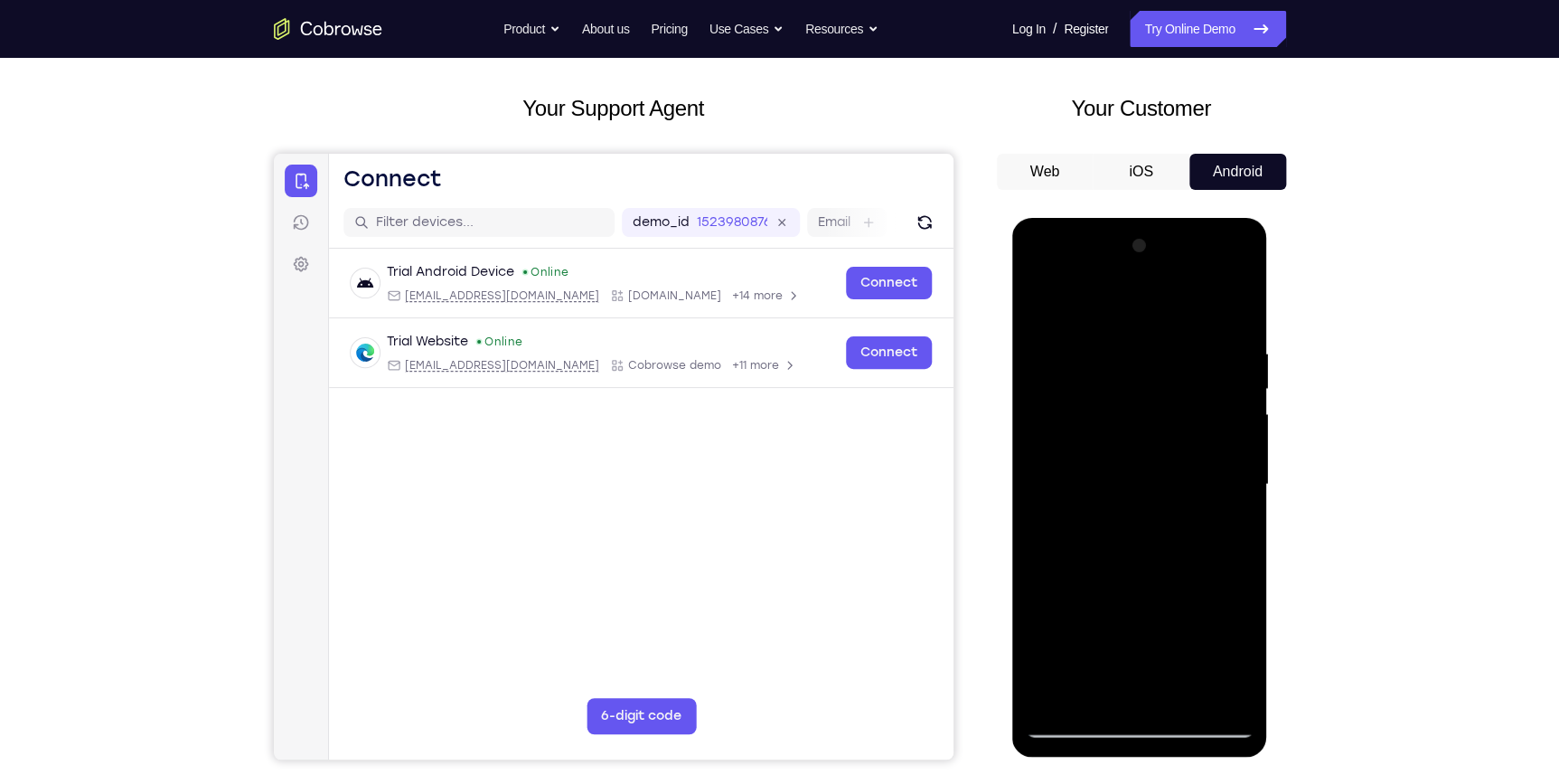
click at [1127, 600] on div at bounding box center [1140, 485] width 228 height 506
